Goal: Entertainment & Leisure: Browse casually

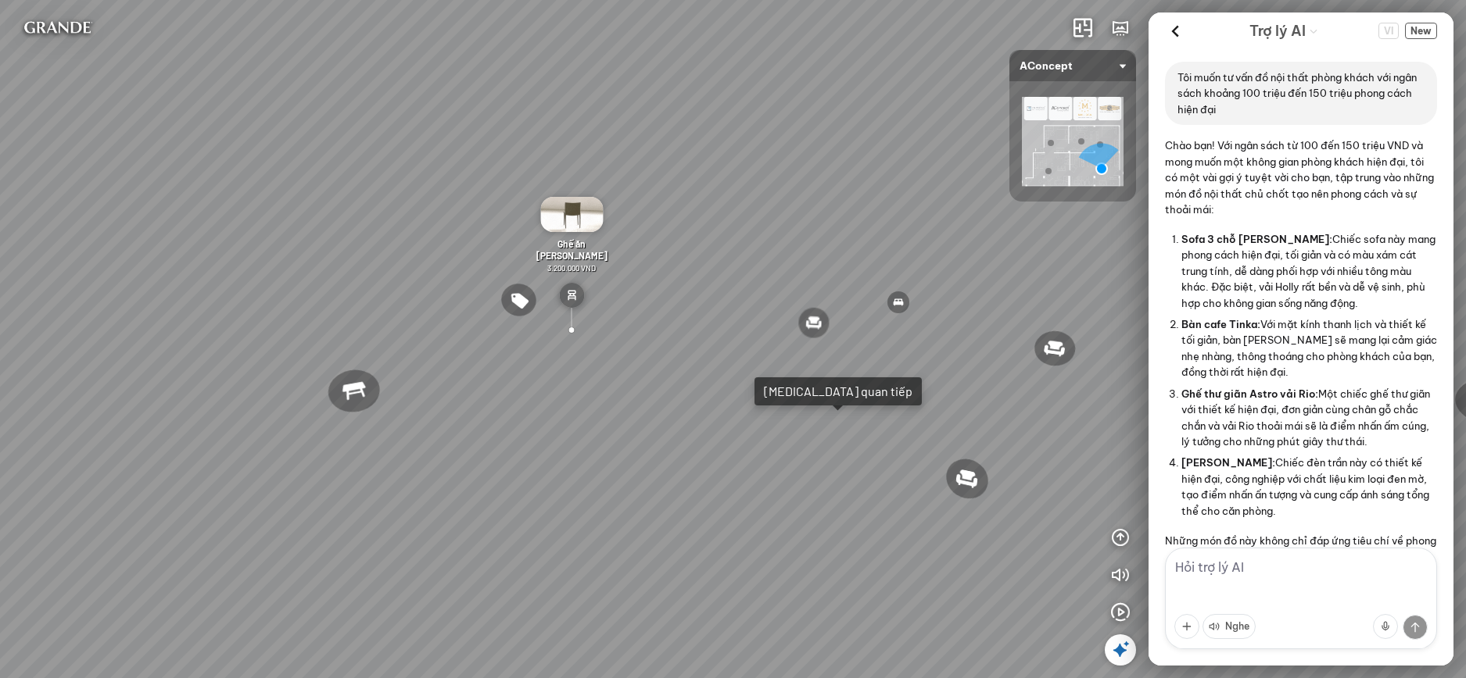
scroll to position [4033, 0]
